Goal: Task Accomplishment & Management: Complete application form

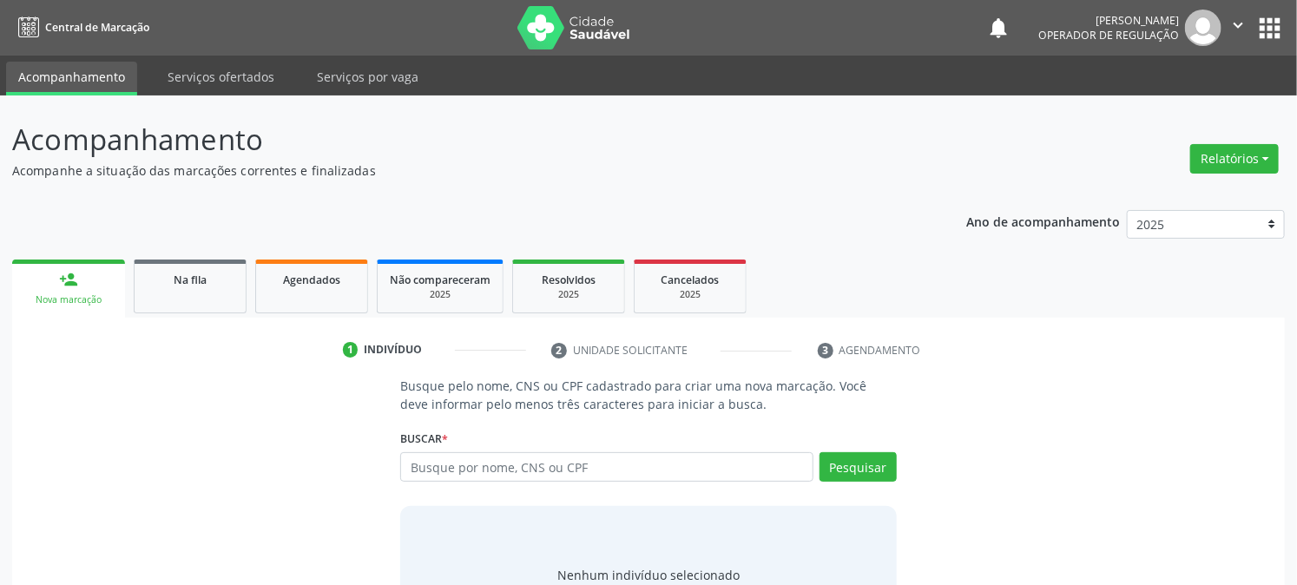
drag, startPoint x: 516, startPoint y: 456, endPoint x: 515, endPoint y: 470, distance: 14.9
click at [516, 463] on input "text" at bounding box center [606, 467] width 412 height 30
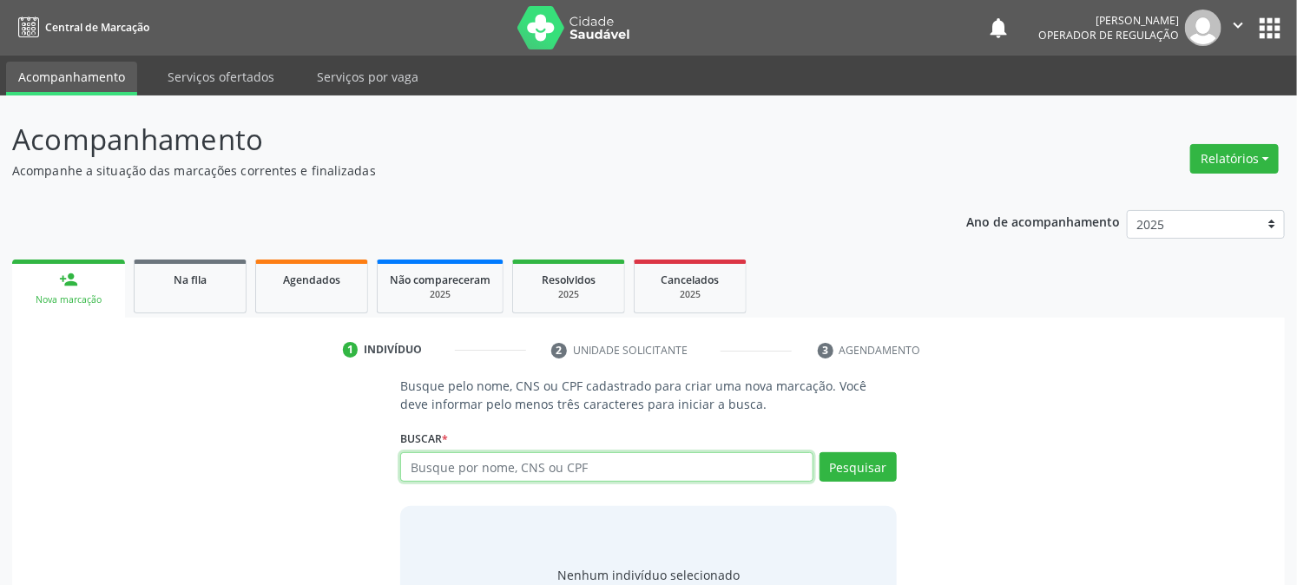
click at [523, 475] on input "text" at bounding box center [606, 467] width 412 height 30
type input "704809096866444"
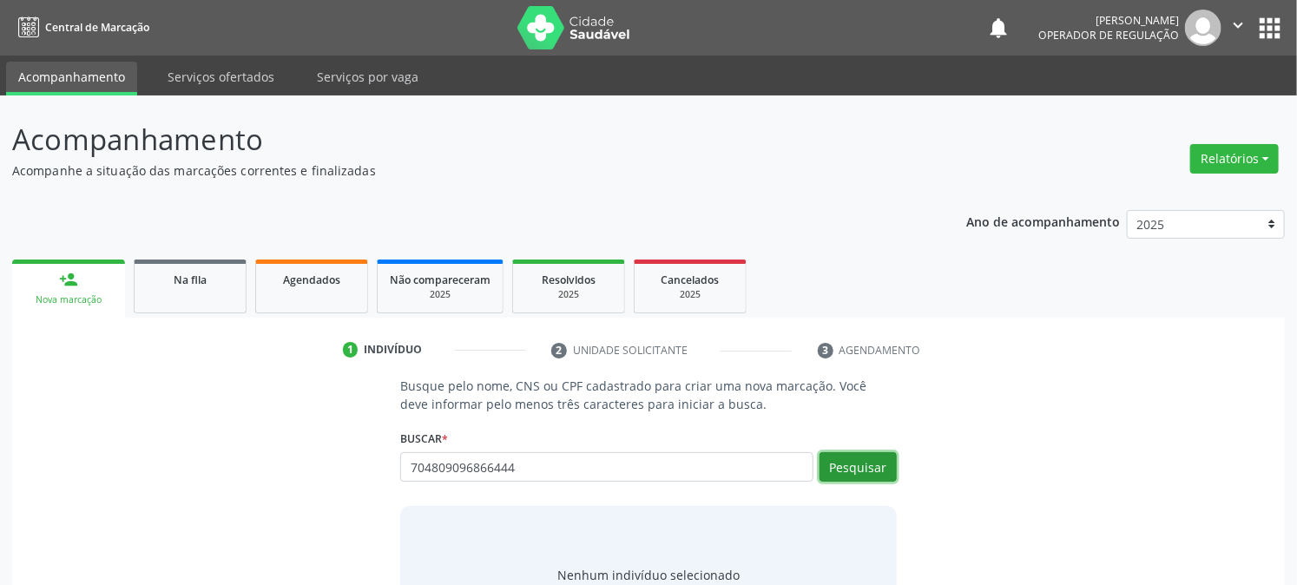
click at [851, 470] on button "Pesquisar" at bounding box center [857, 467] width 77 height 30
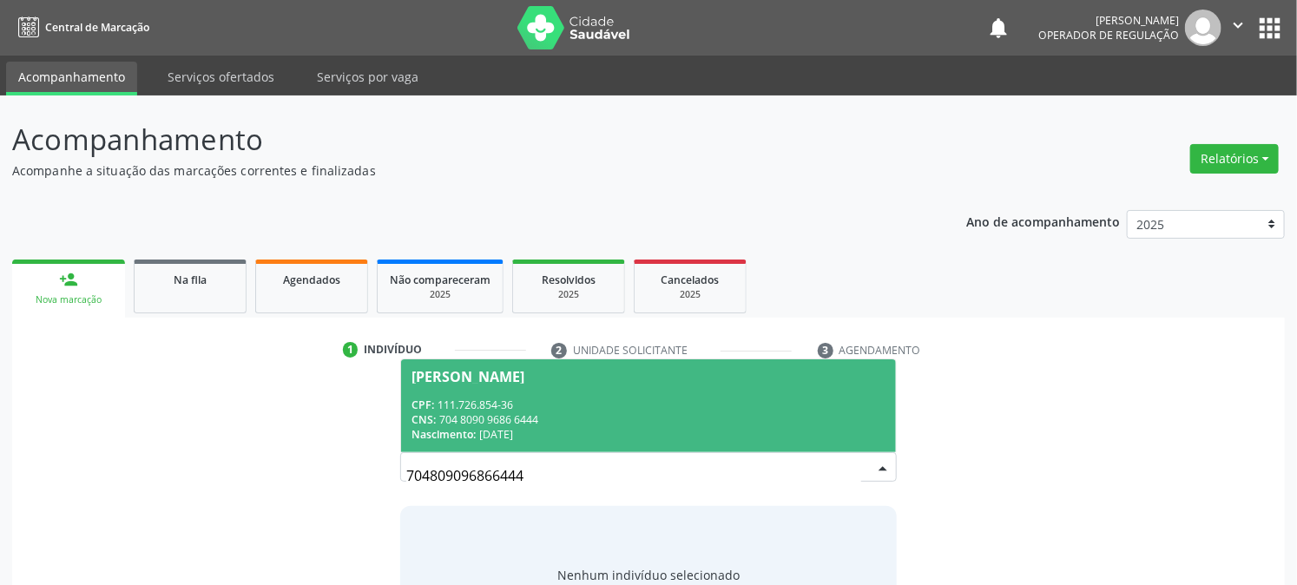
click at [524, 412] on div "CNS: 704 8090 9686 6444" at bounding box center [647, 419] width 473 height 15
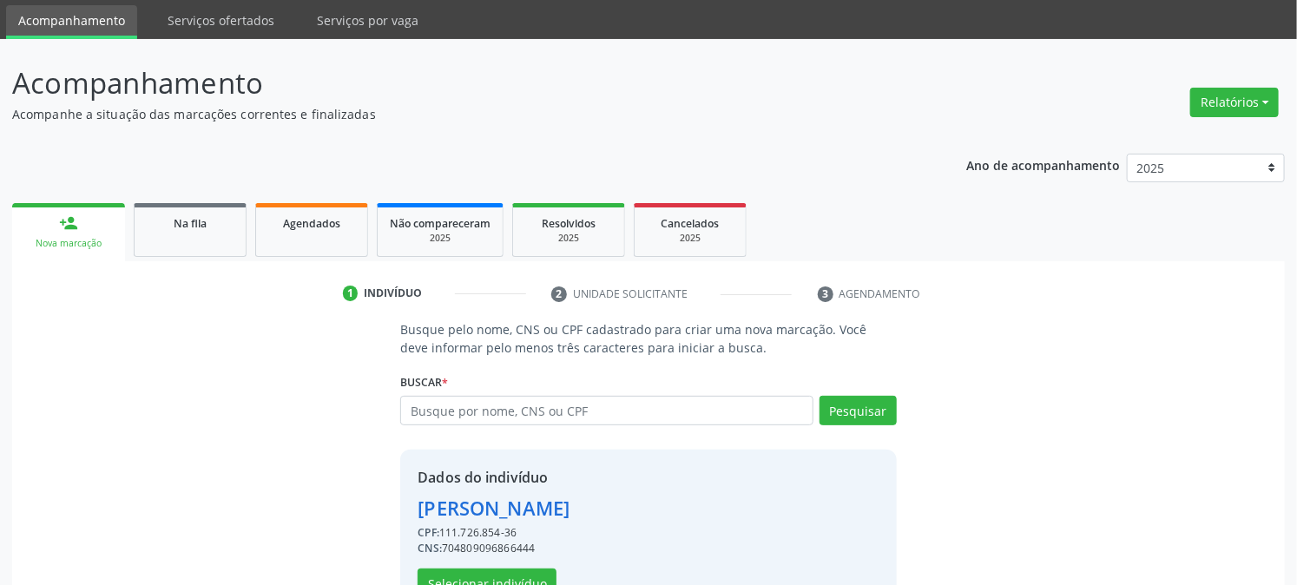
scroll to position [109, 0]
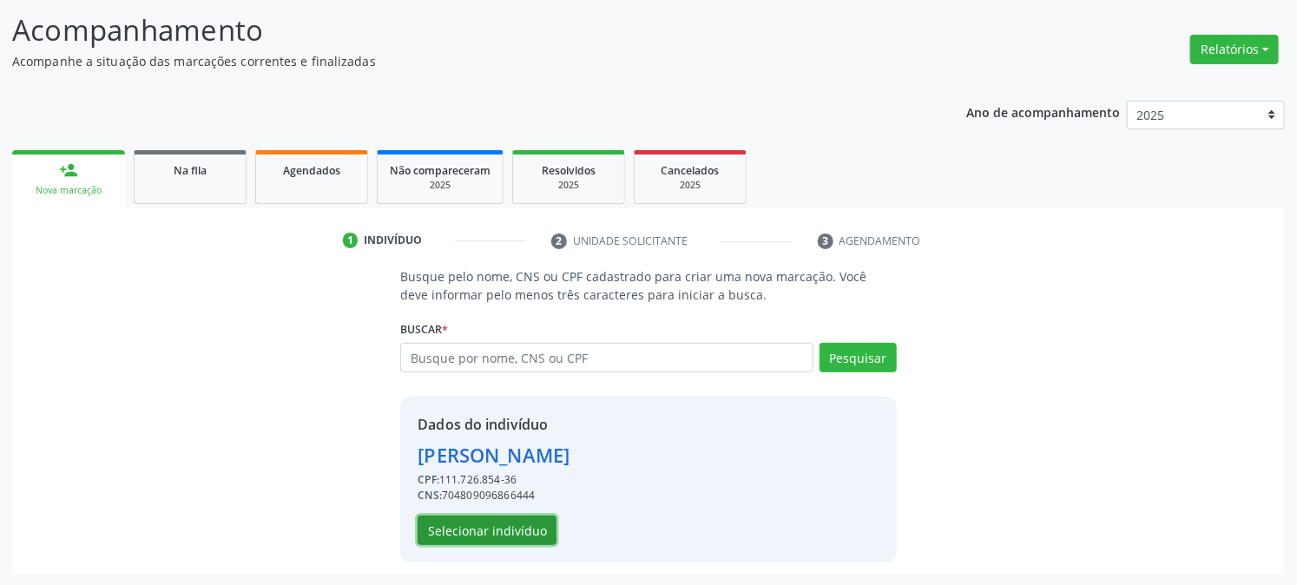
click at [449, 524] on button "Selecionar indivíduo" at bounding box center [486, 531] width 139 height 30
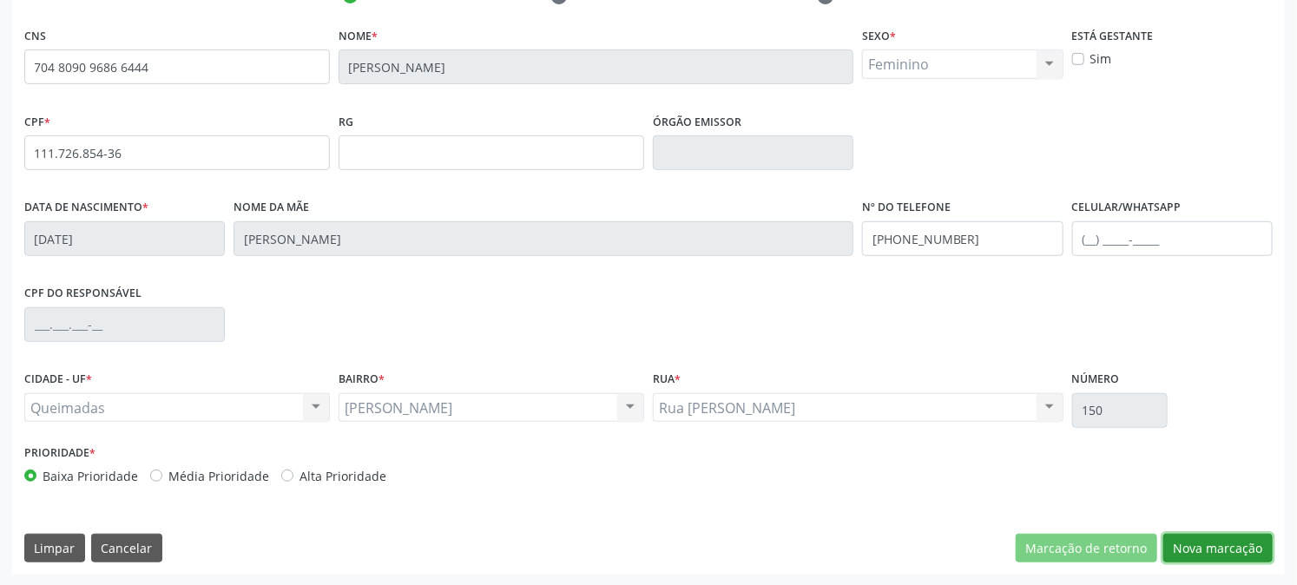
click at [1215, 561] on button "Nova marcação" at bounding box center [1217, 549] width 109 height 30
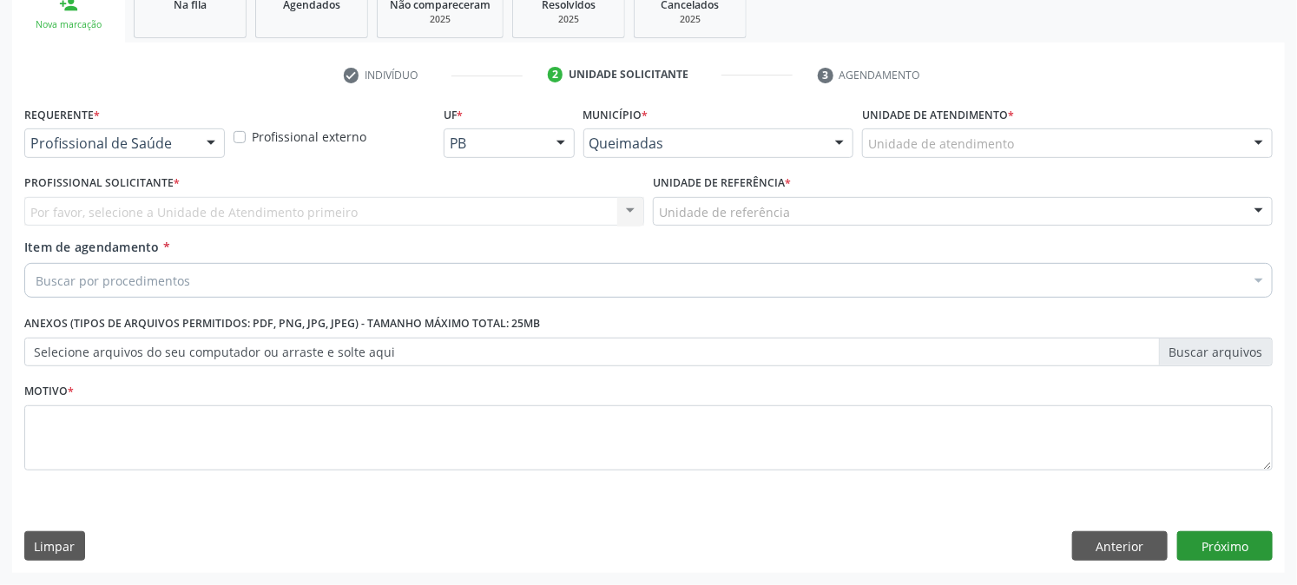
scroll to position [274, 0]
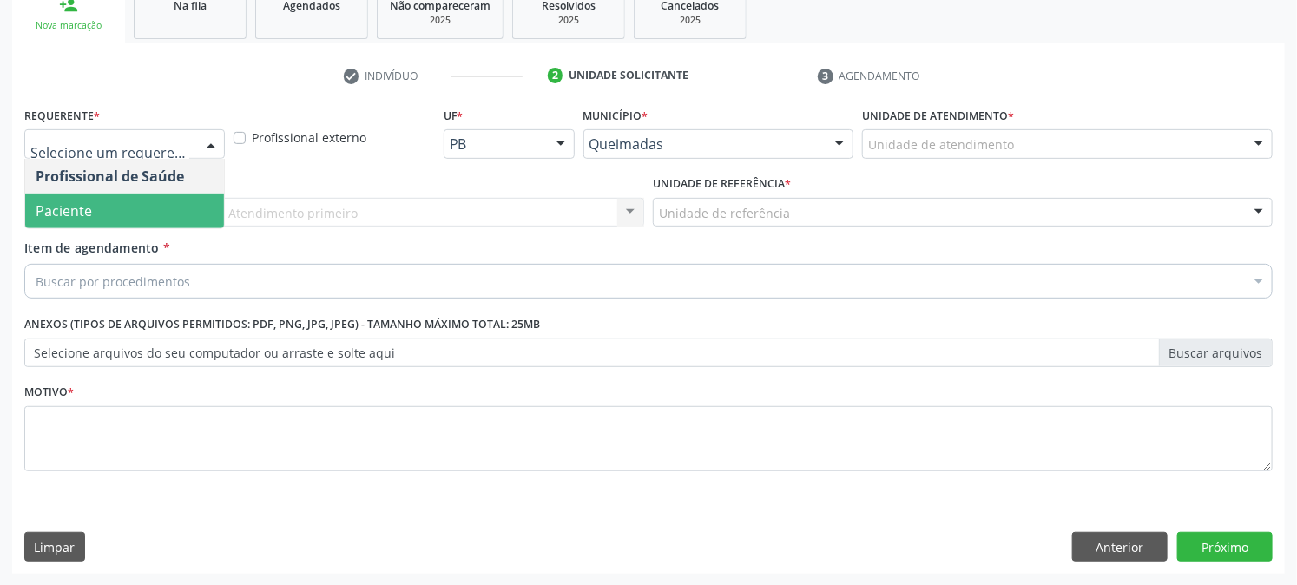
click at [154, 208] on span "Paciente" at bounding box center [124, 211] width 199 height 35
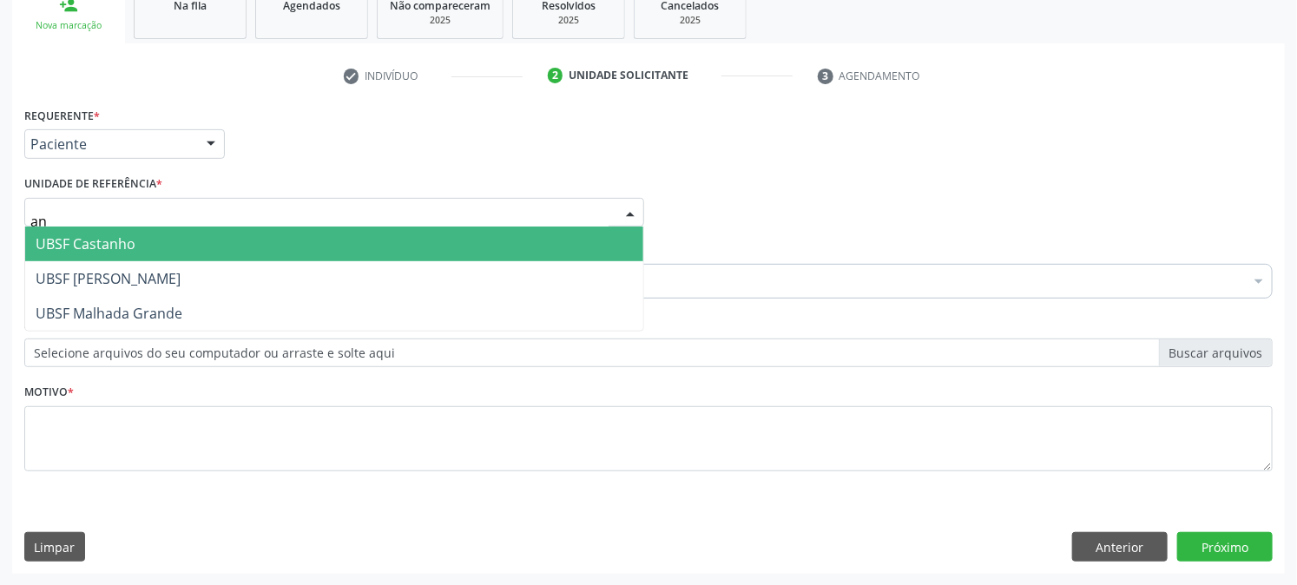
type input "ani"
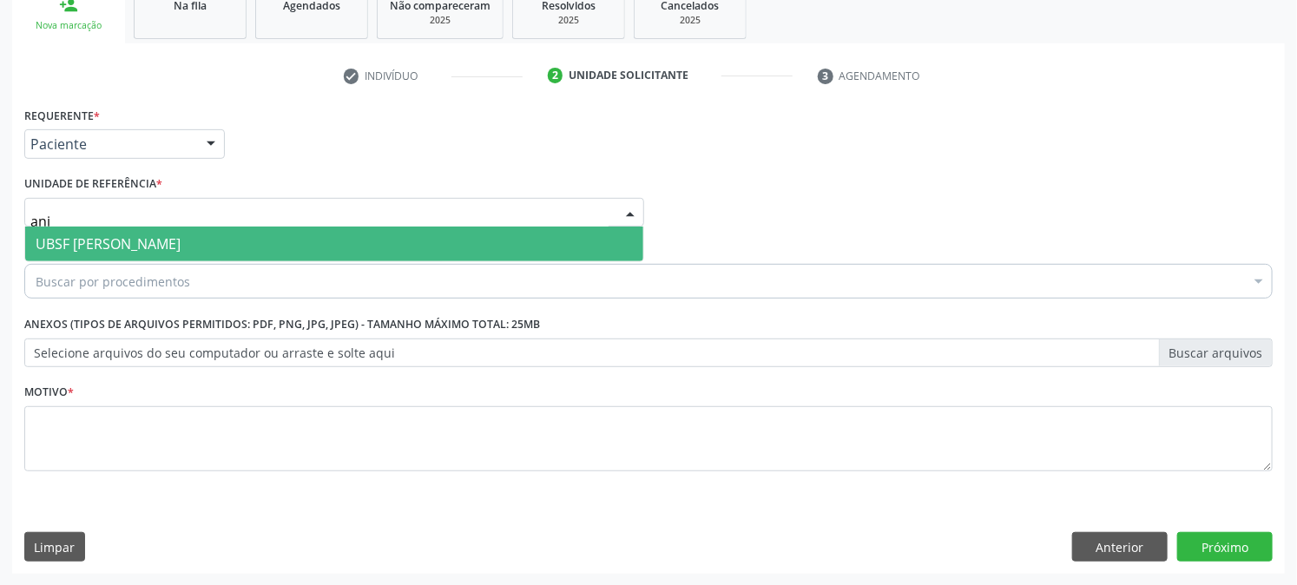
click at [119, 234] on span "UBSF [PERSON_NAME]" at bounding box center [108, 243] width 145 height 19
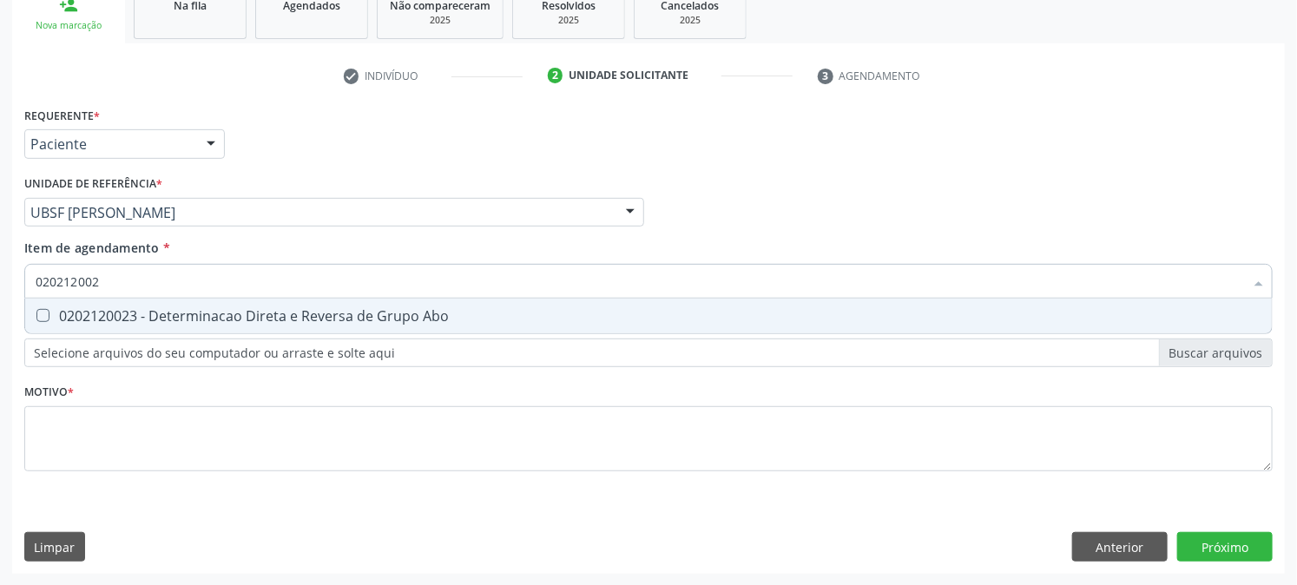
type input "0202120023"
